Goal: Use online tool/utility: Utilize a website feature to perform a specific function

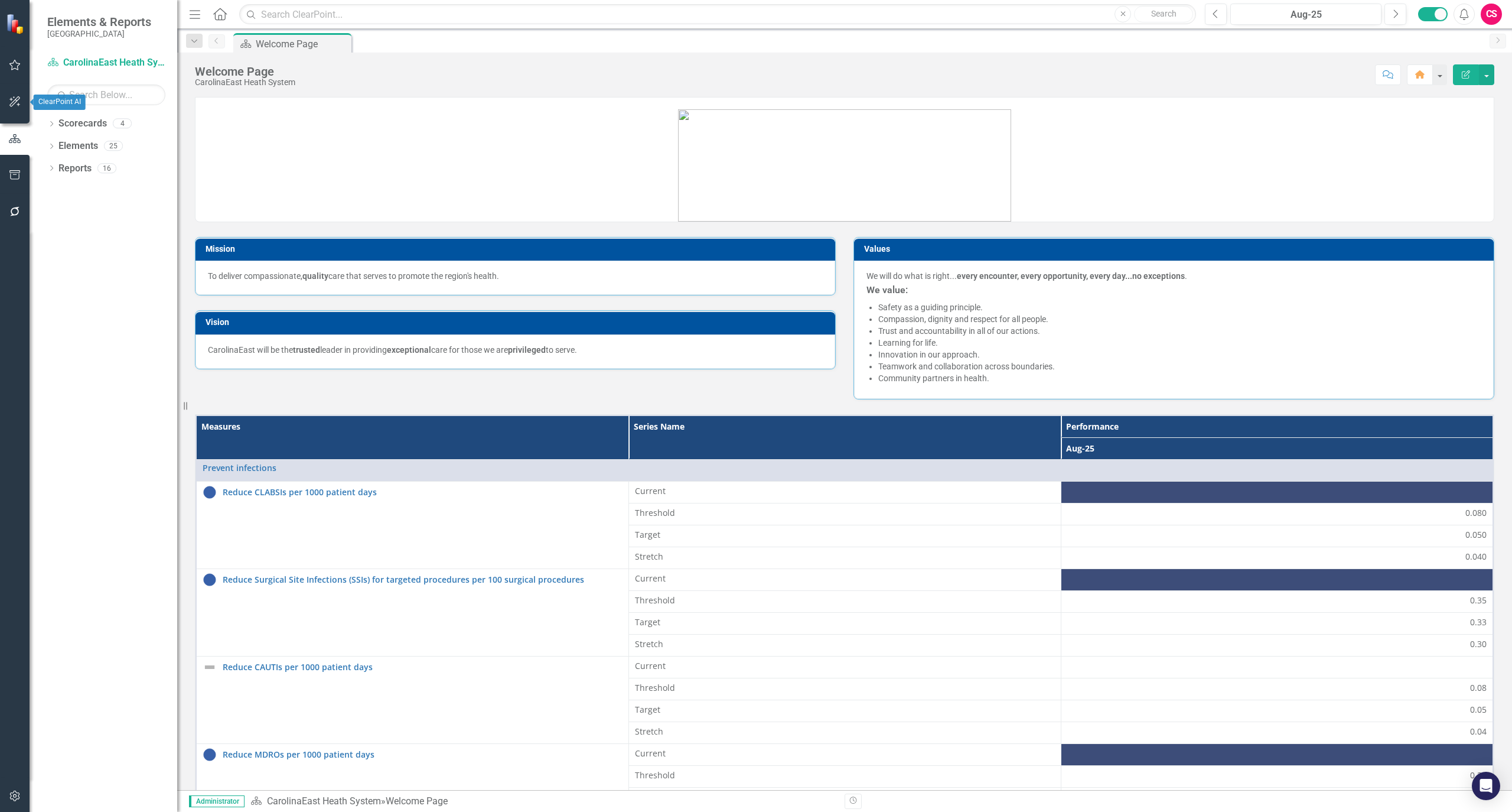
click at [16, 92] on button "button" at bounding box center [15, 102] width 27 height 25
click at [72, 81] on link "AI Assistants" at bounding box center [106, 82] width 118 height 14
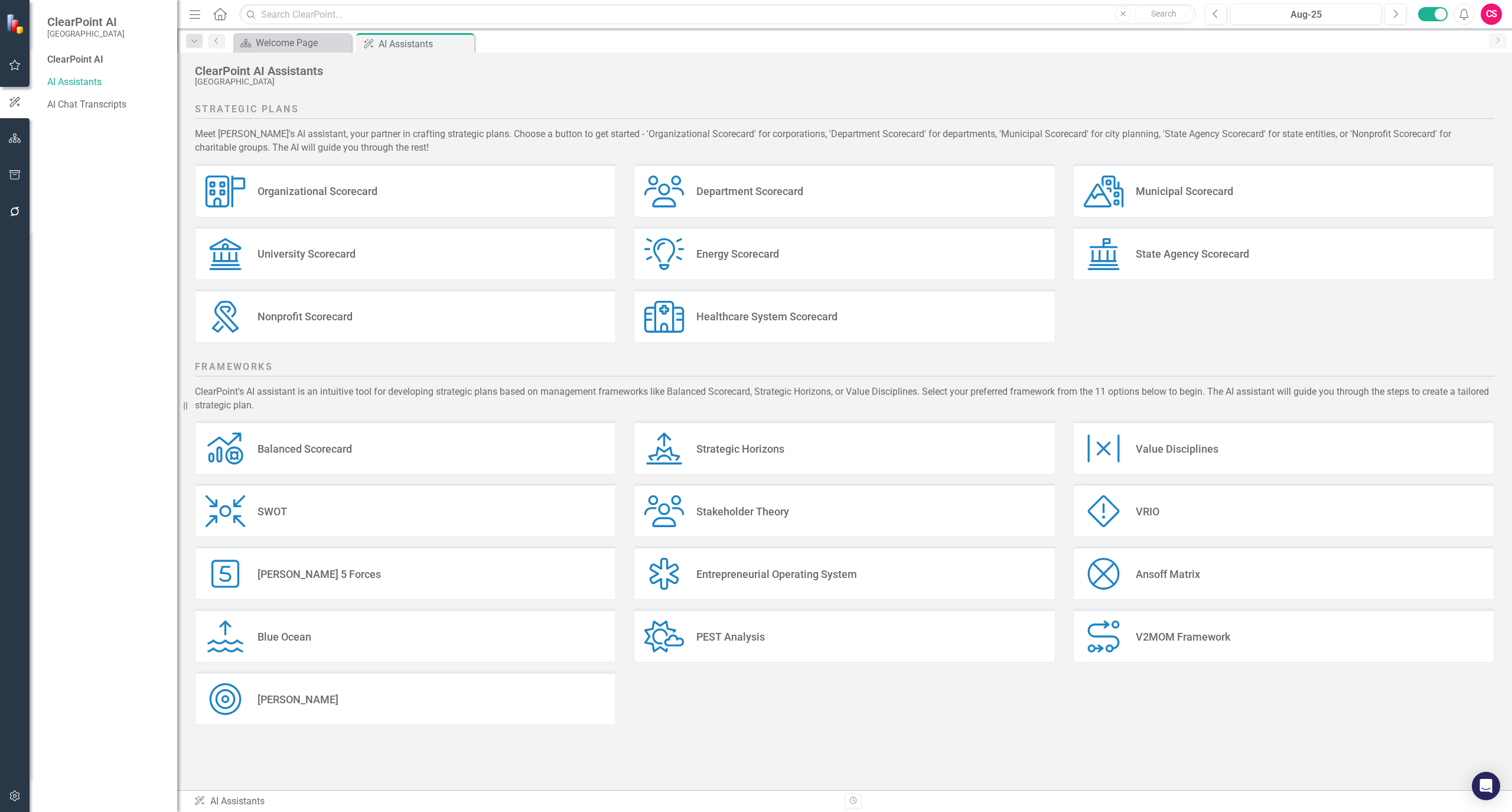
click at [800, 316] on div "Healthcare System Scorecard" at bounding box center [767, 316] width 141 height 14
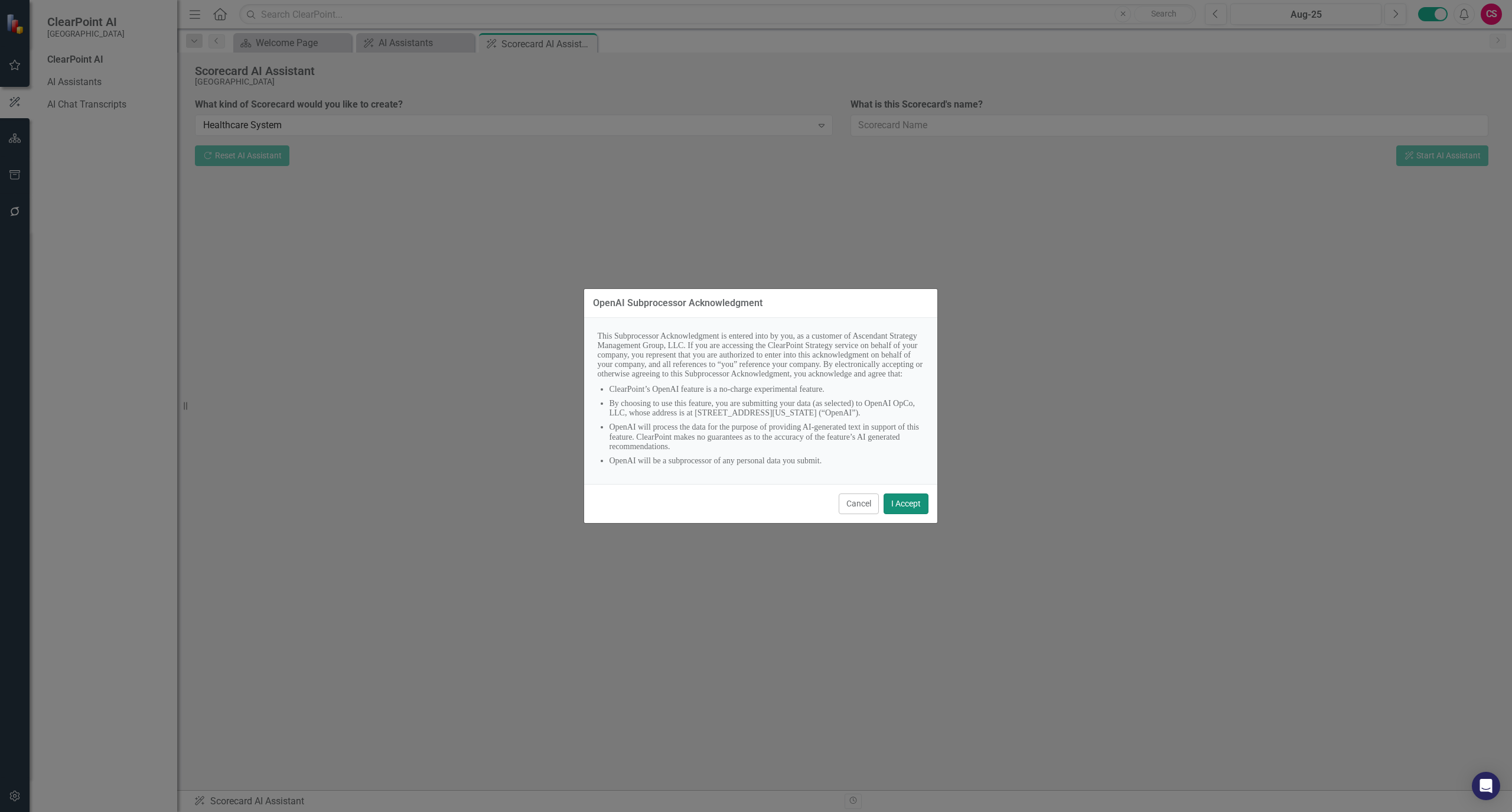
click at [903, 514] on button "I Accept" at bounding box center [906, 504] width 45 height 21
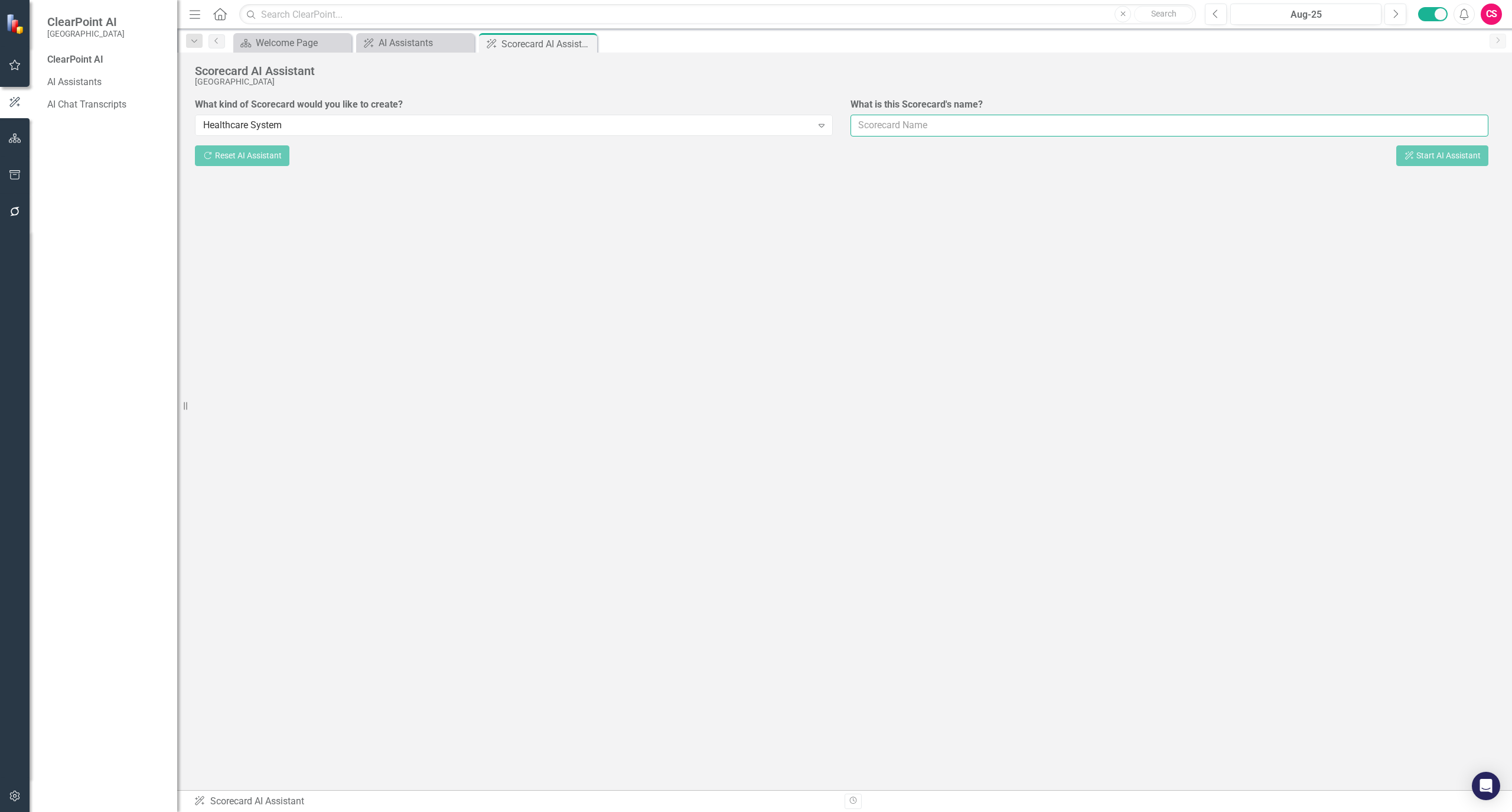
click at [948, 130] on input "What is this Scorecard's name?" at bounding box center [1170, 126] width 638 height 22
drag, startPoint x: 144, startPoint y: 34, endPoint x: 46, endPoint y: 36, distance: 98.0
click at [46, 36] on div "ClearPoint AI [GEOGRAPHIC_DATA]" at bounding box center [103, 27] width 148 height 53
copy small "CarolinaEast Medical Cente"
click at [10, 131] on button "button" at bounding box center [15, 139] width 27 height 25
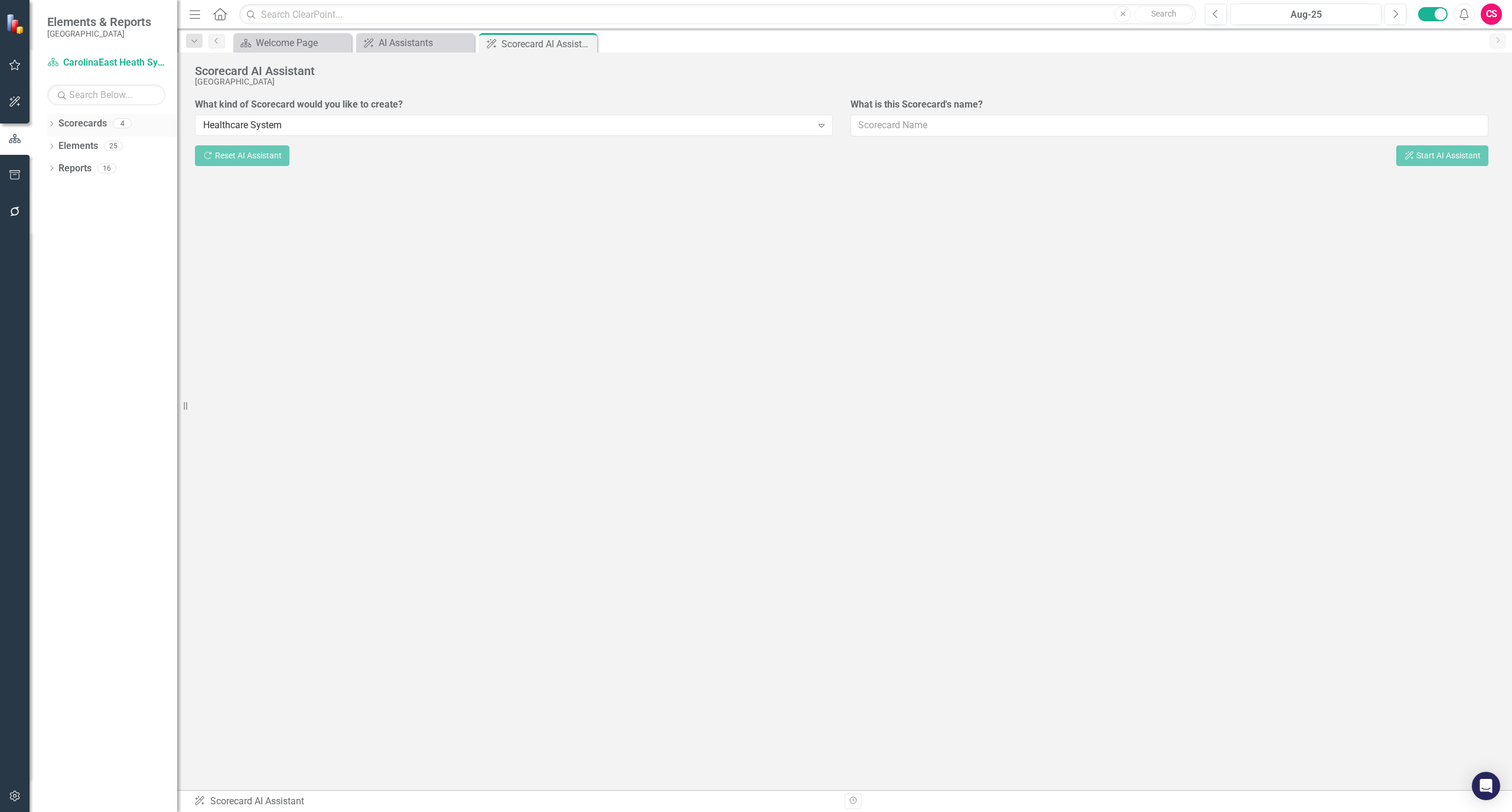
click at [51, 122] on icon "Dropdown" at bounding box center [51, 125] width 8 height 7
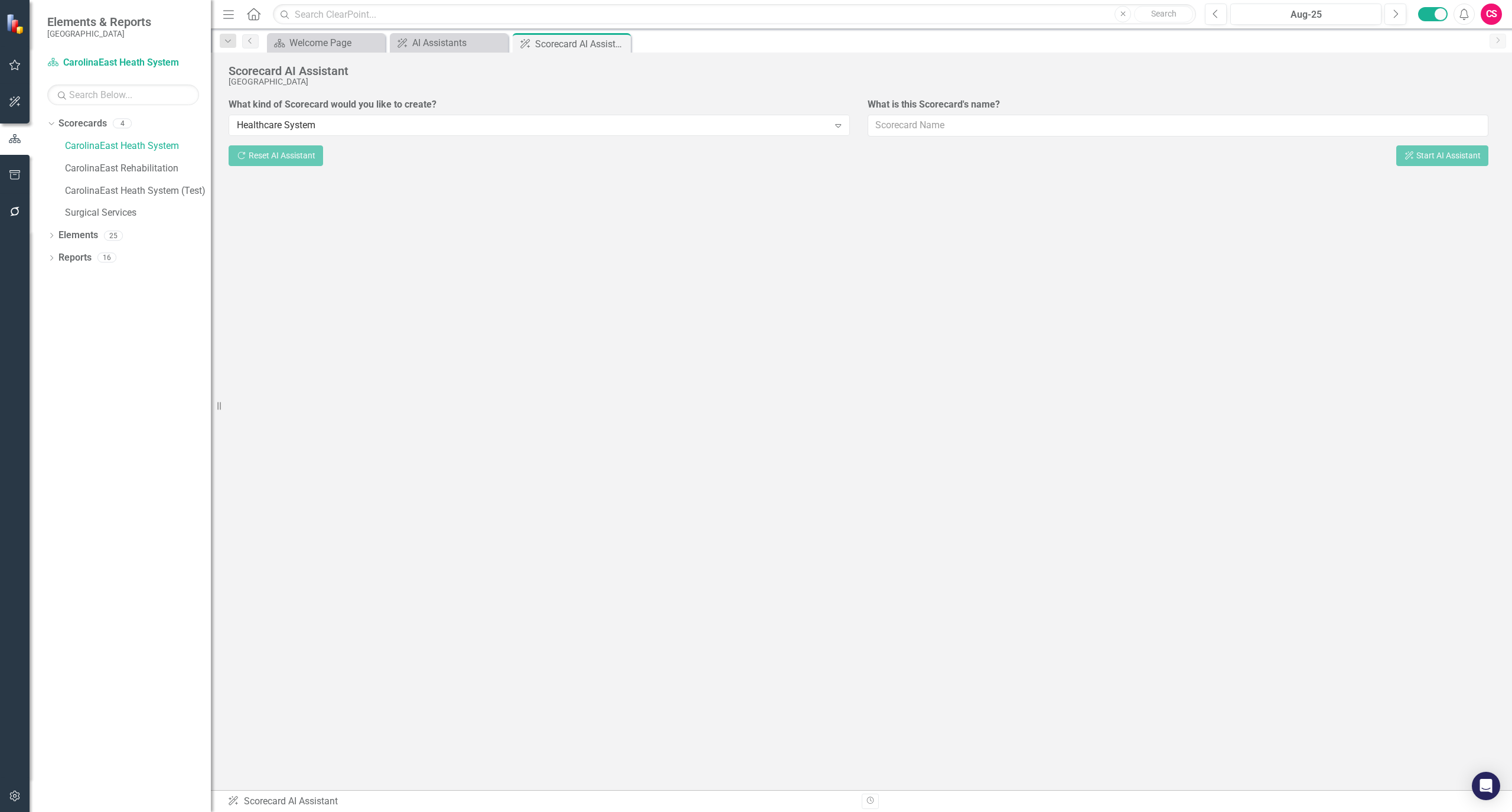
drag, startPoint x: 177, startPoint y: 242, endPoint x: 211, endPoint y: 242, distance: 34.0
click at [211, 242] on div "Resize" at bounding box center [215, 406] width 10 height 812
click at [143, 189] on link "CarolinaEast Heath System (Test)" at bounding box center [138, 191] width 146 height 14
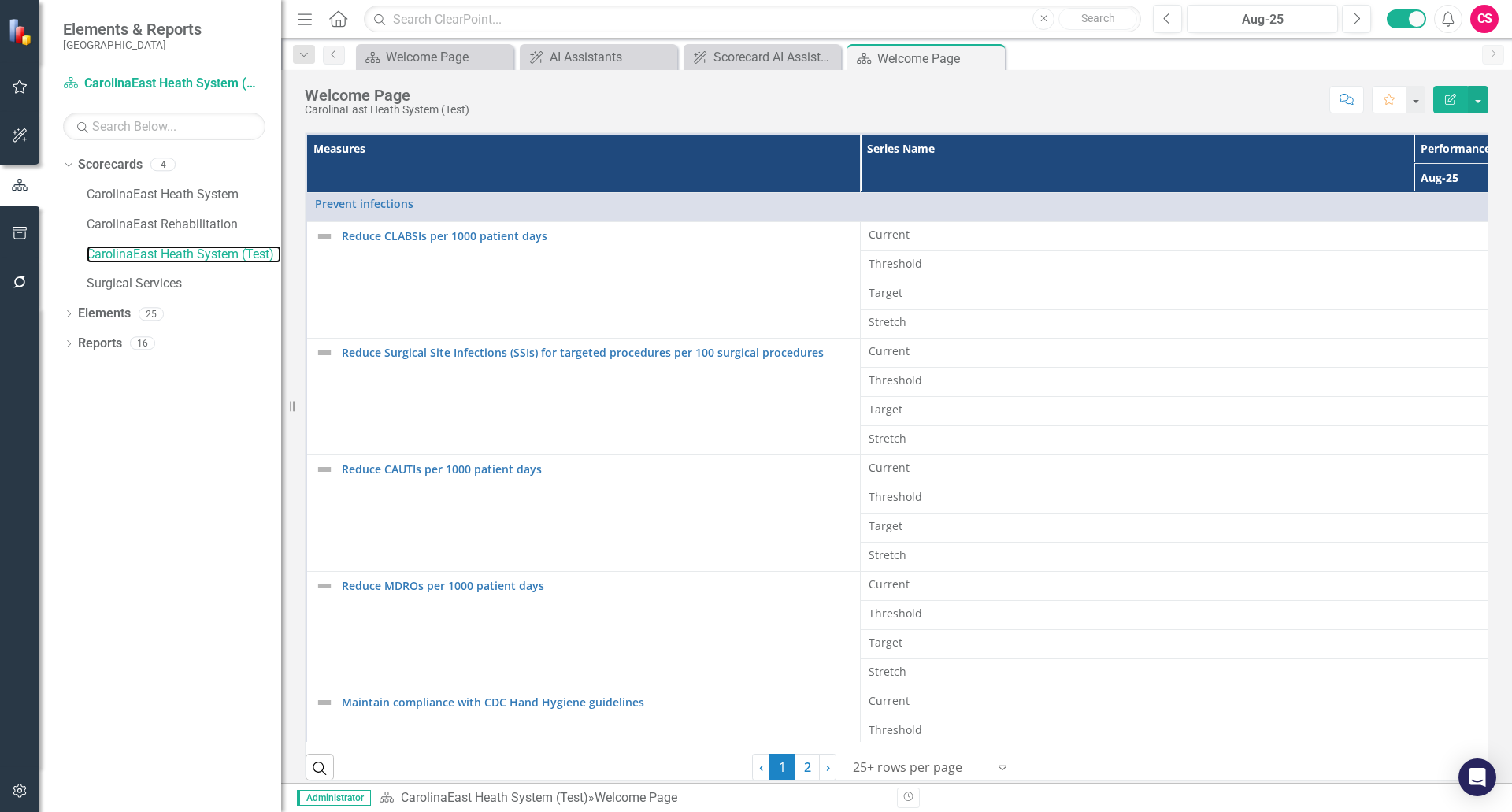
scroll to position [420, 0]
